Goal: Navigation & Orientation: Find specific page/section

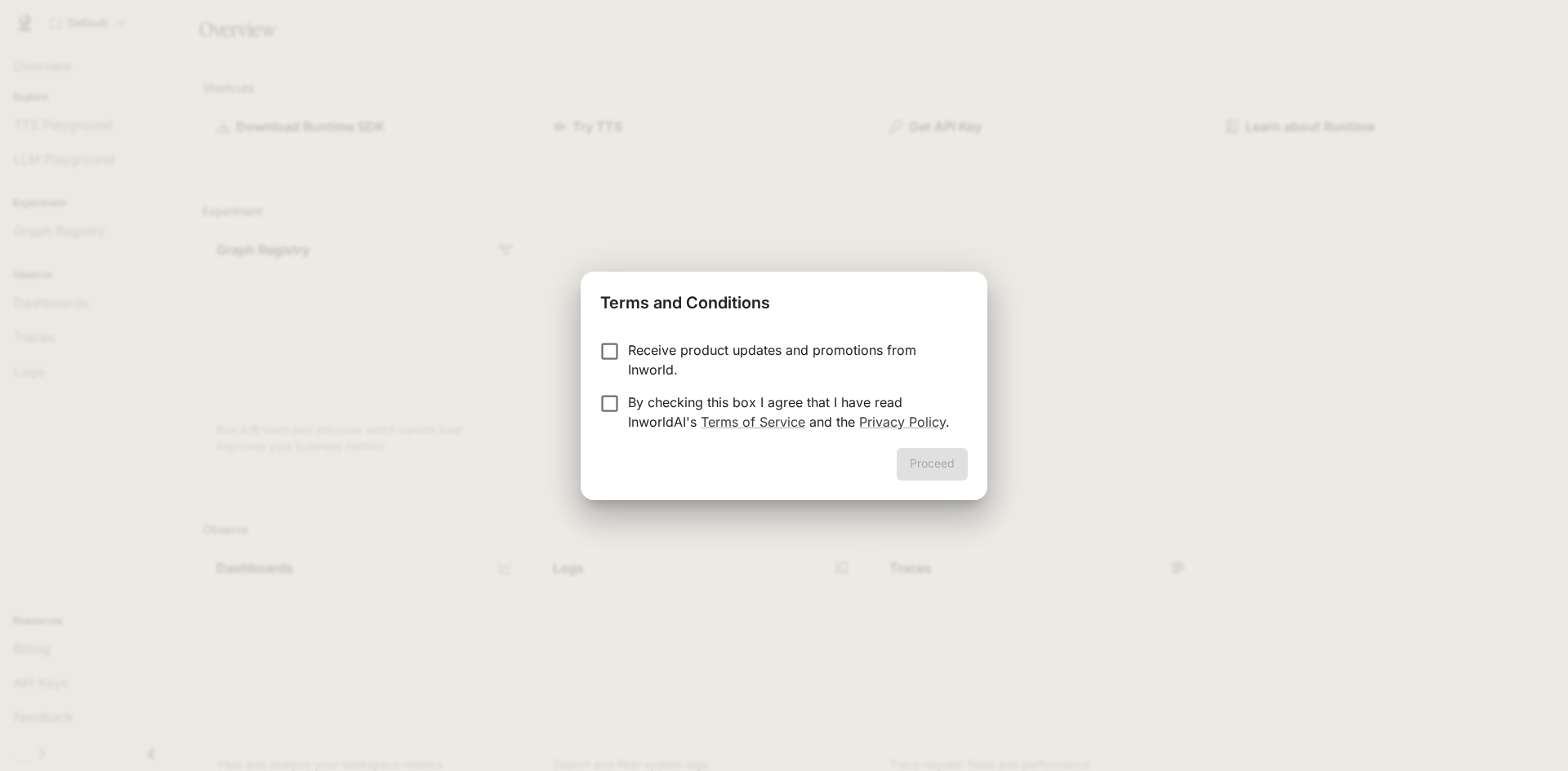
click at [1138, 314] on div "Terms and Conditions Receive product updates and promotions from Inworld. By ch…" at bounding box center [784, 386] width 1568 height 771
click at [956, 481] on div "Proceed" at bounding box center [784, 474] width 407 height 52
click at [931, 468] on button "Proceed" at bounding box center [931, 464] width 71 height 33
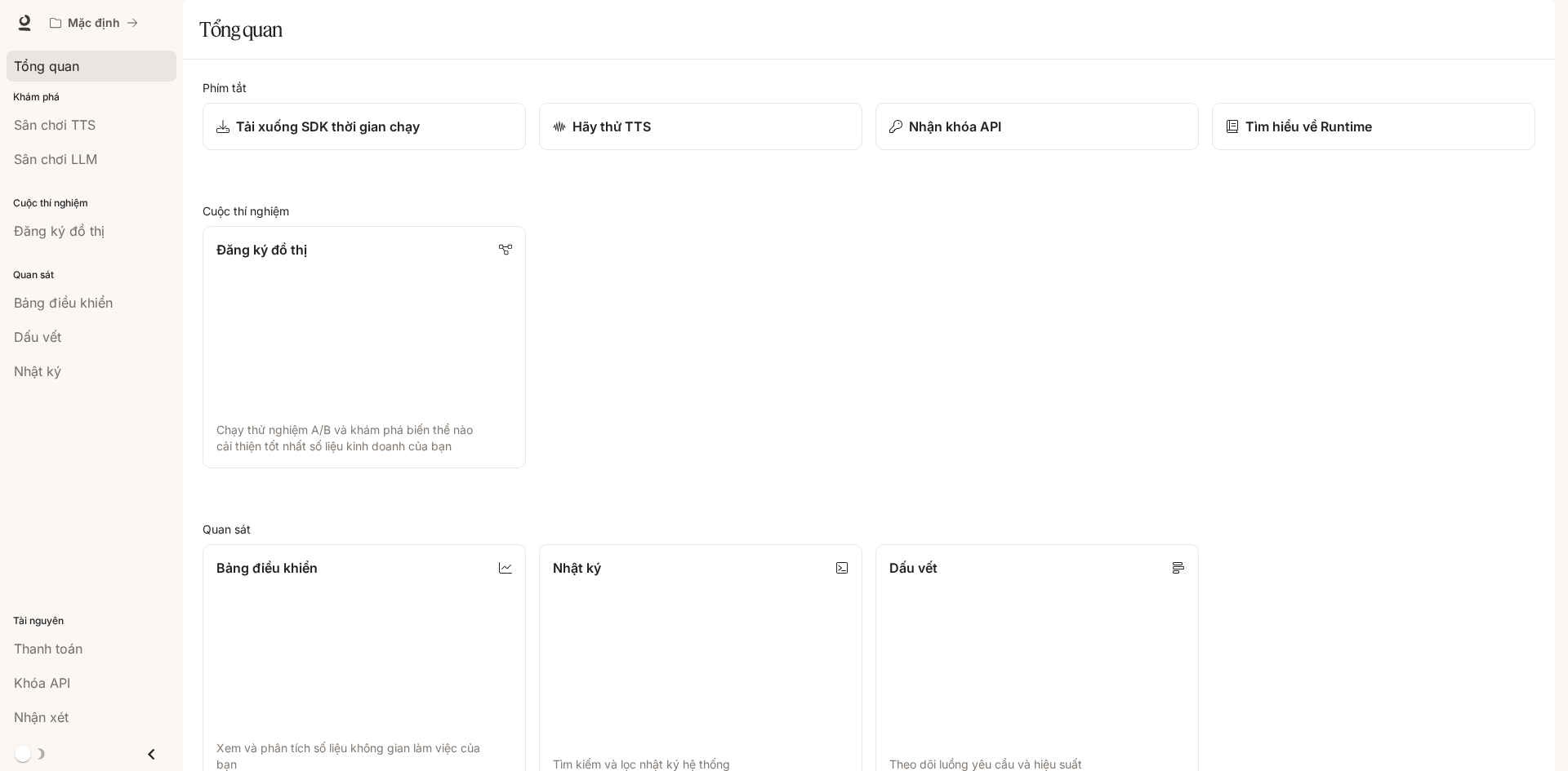
click at [54, 58] on font "Tổng quan" at bounding box center [46, 66] width 65 height 16
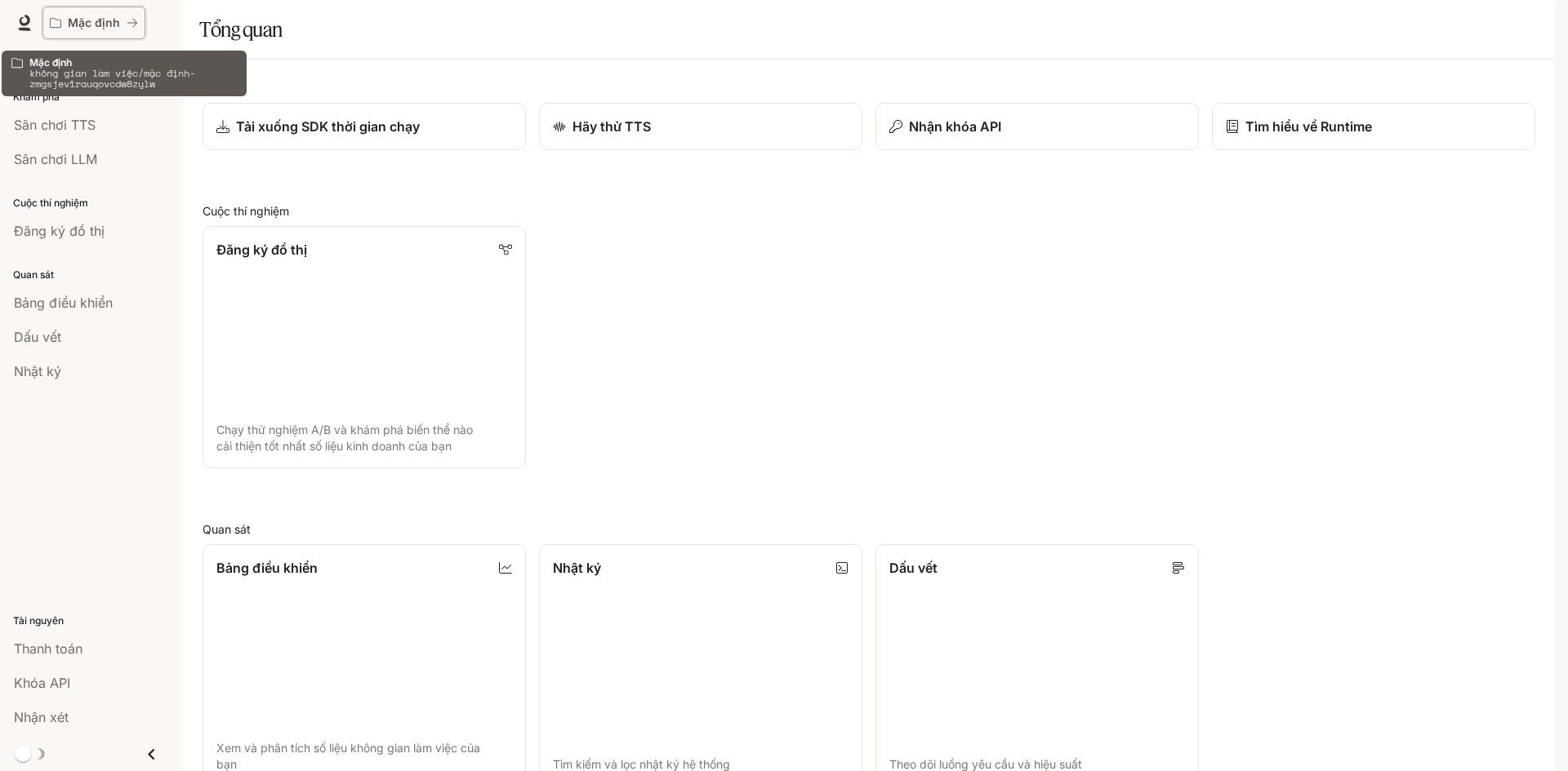
click at [97, 15] on font "Mặc định" at bounding box center [93, 22] width 52 height 14
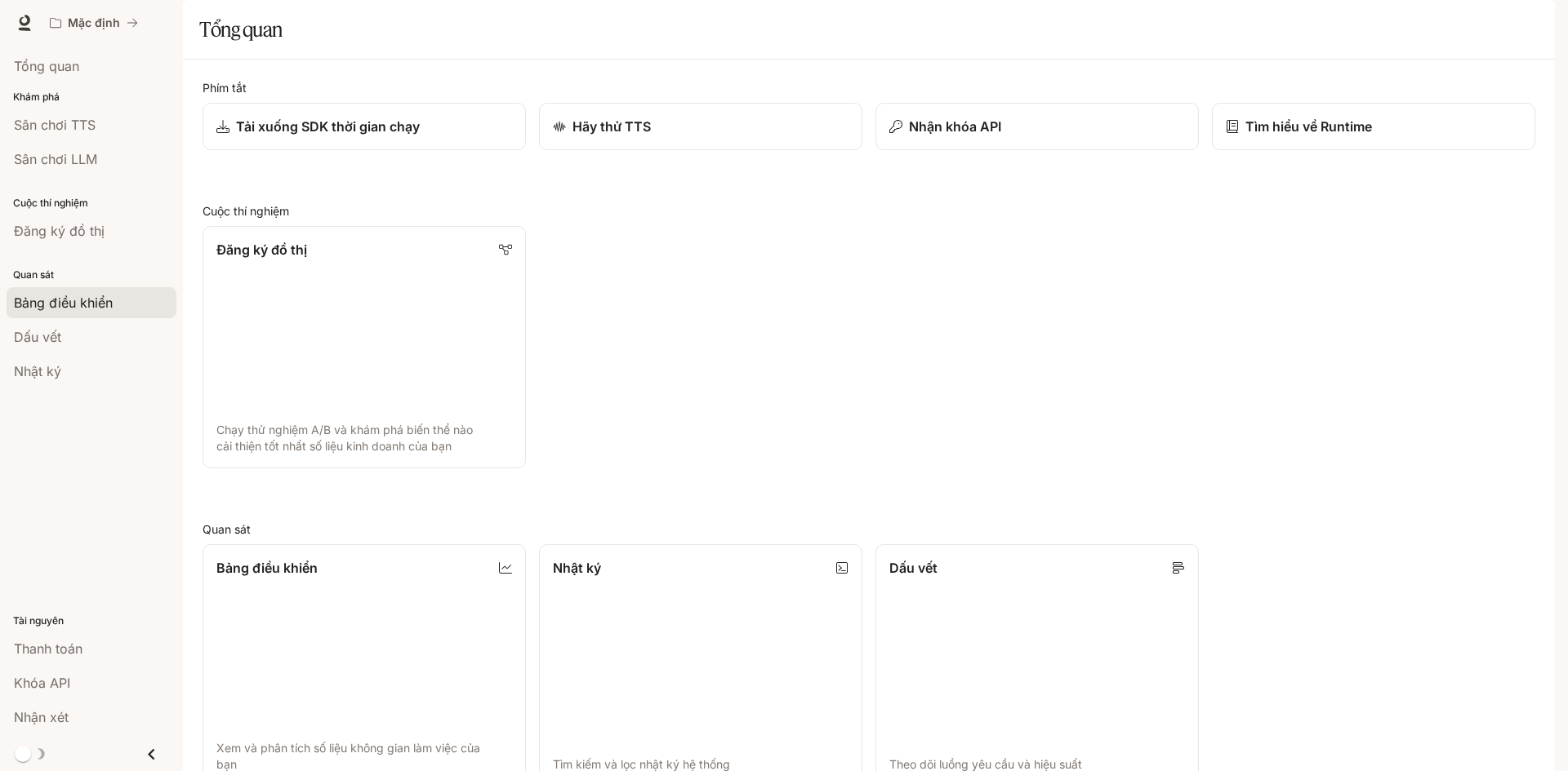
click at [89, 293] on span "Bảng điều khiển" at bounding box center [63, 302] width 99 height 20
